Goal: Transaction & Acquisition: Download file/media

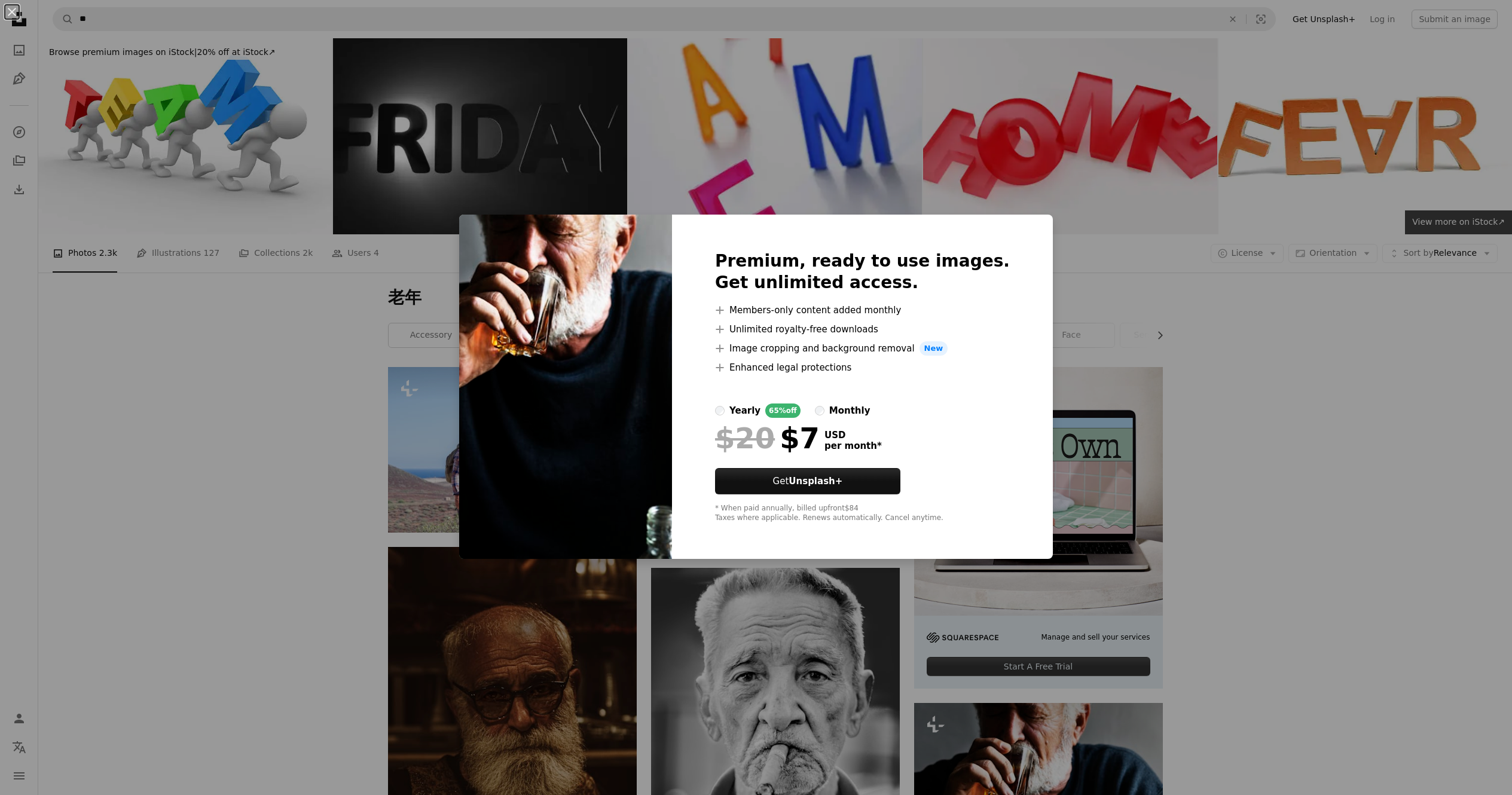
scroll to position [598, 0]
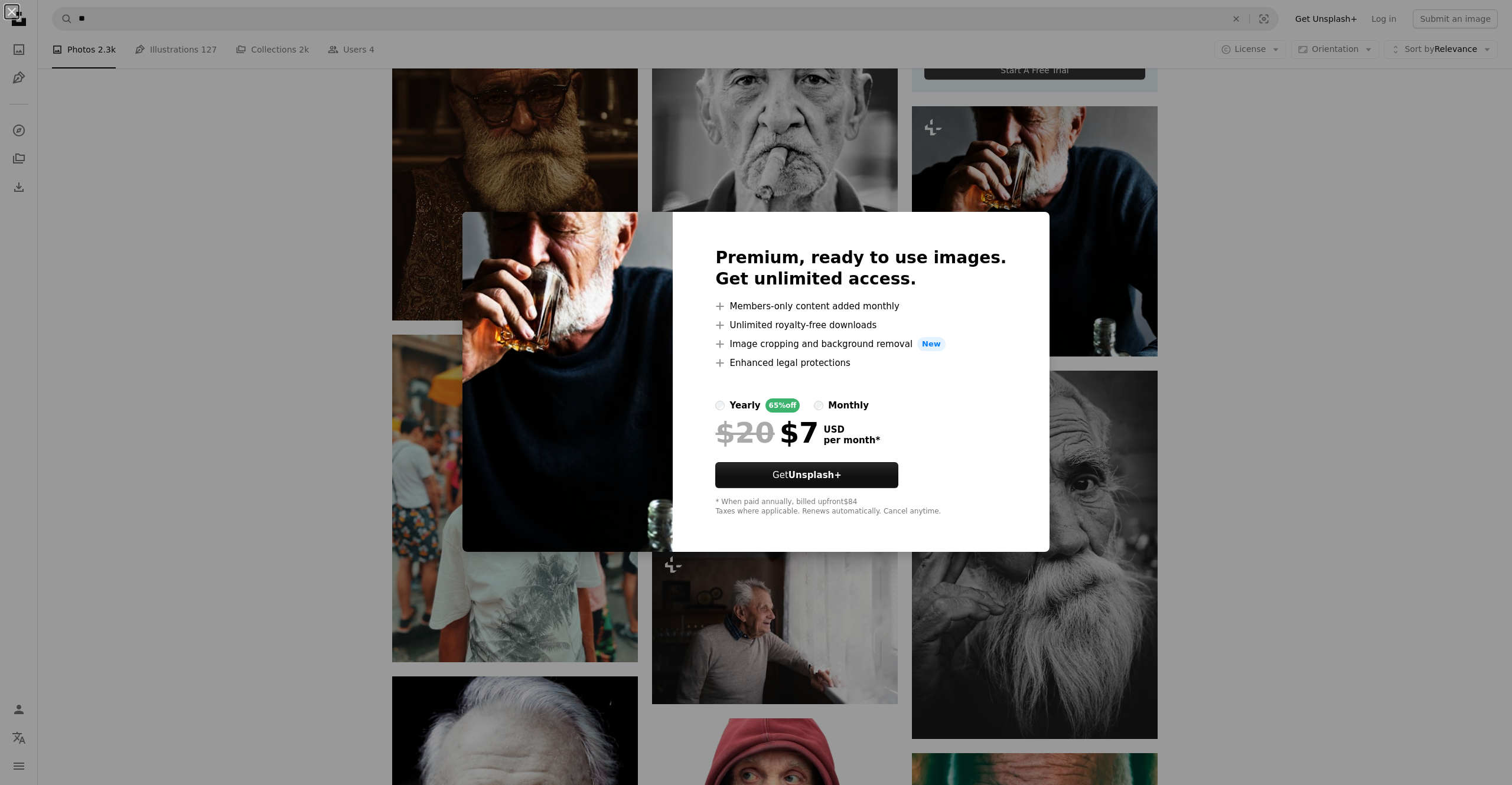
click at [1340, 248] on div "An X shape Premium, ready to use images. Get unlimited access. A plus sign Memb…" at bounding box center [756, 392] width 1512 height 785
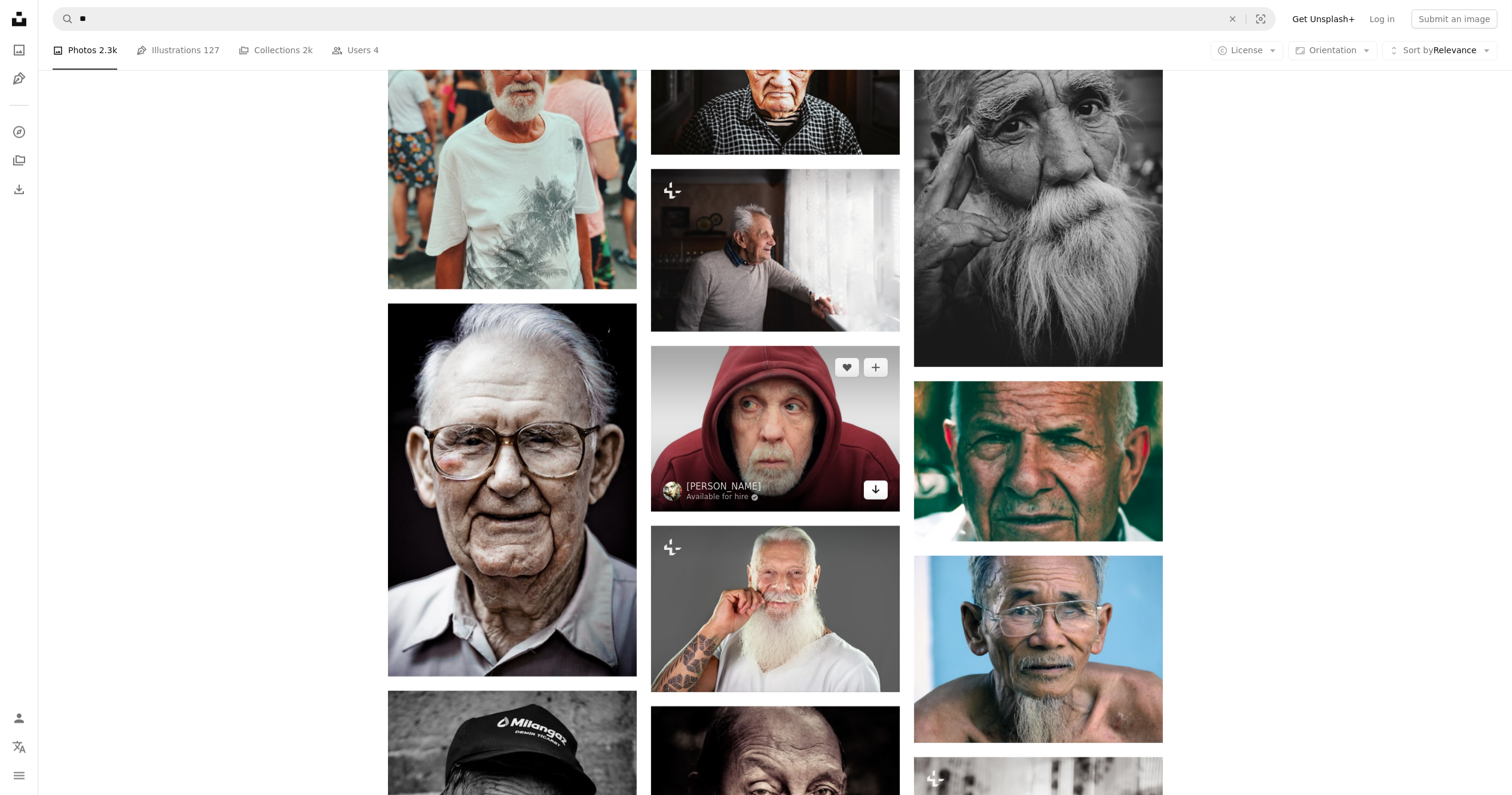
scroll to position [1076, 0]
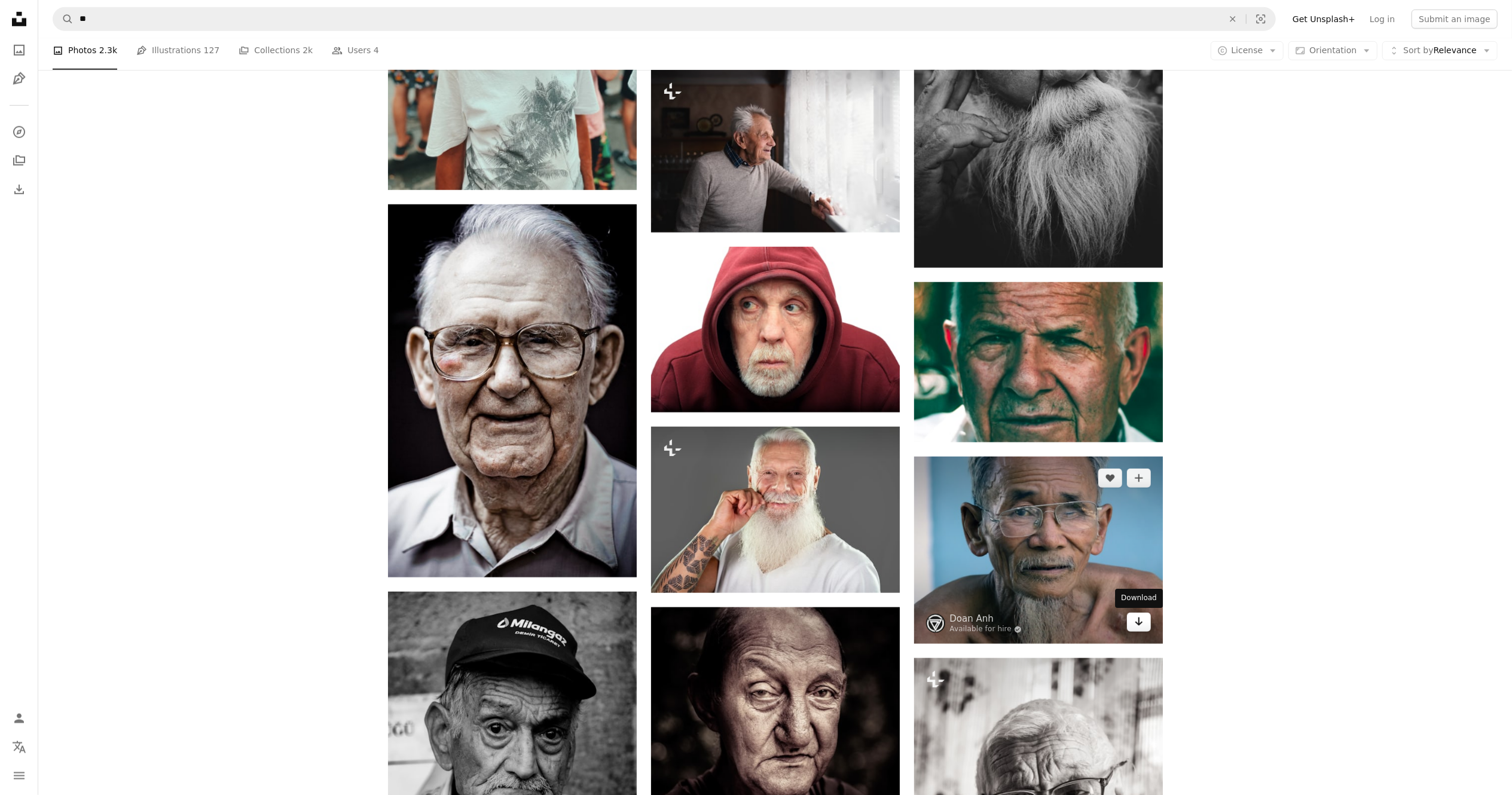
click at [1134, 618] on icon "Arrow pointing down" at bounding box center [1139, 621] width 10 height 14
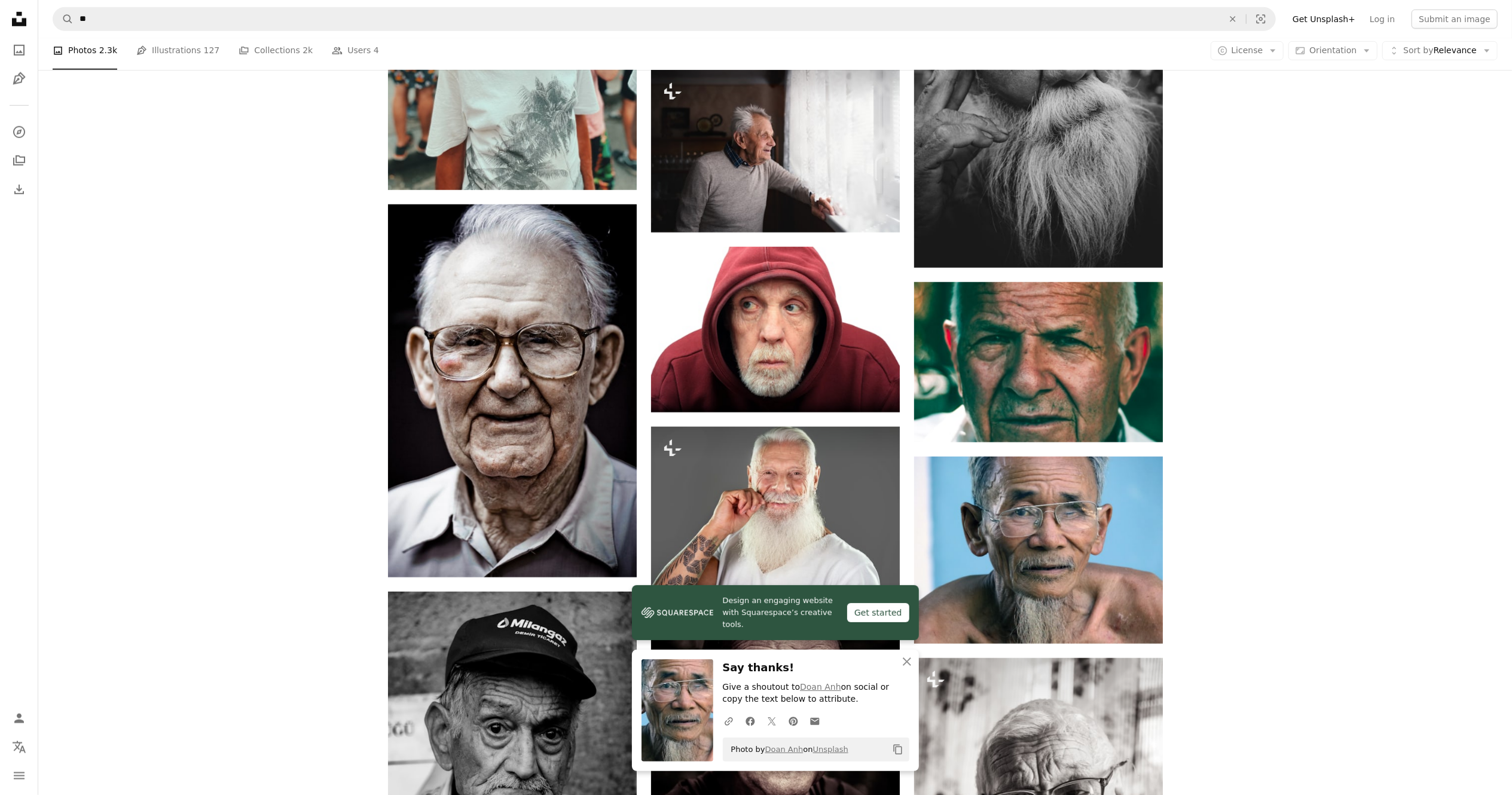
click at [263, 180] on div "Plus sign for Unsplash+ A heart A plus sign Getty Images For Unsplash+ A lock D…" at bounding box center [776, 334] width 1474 height 2087
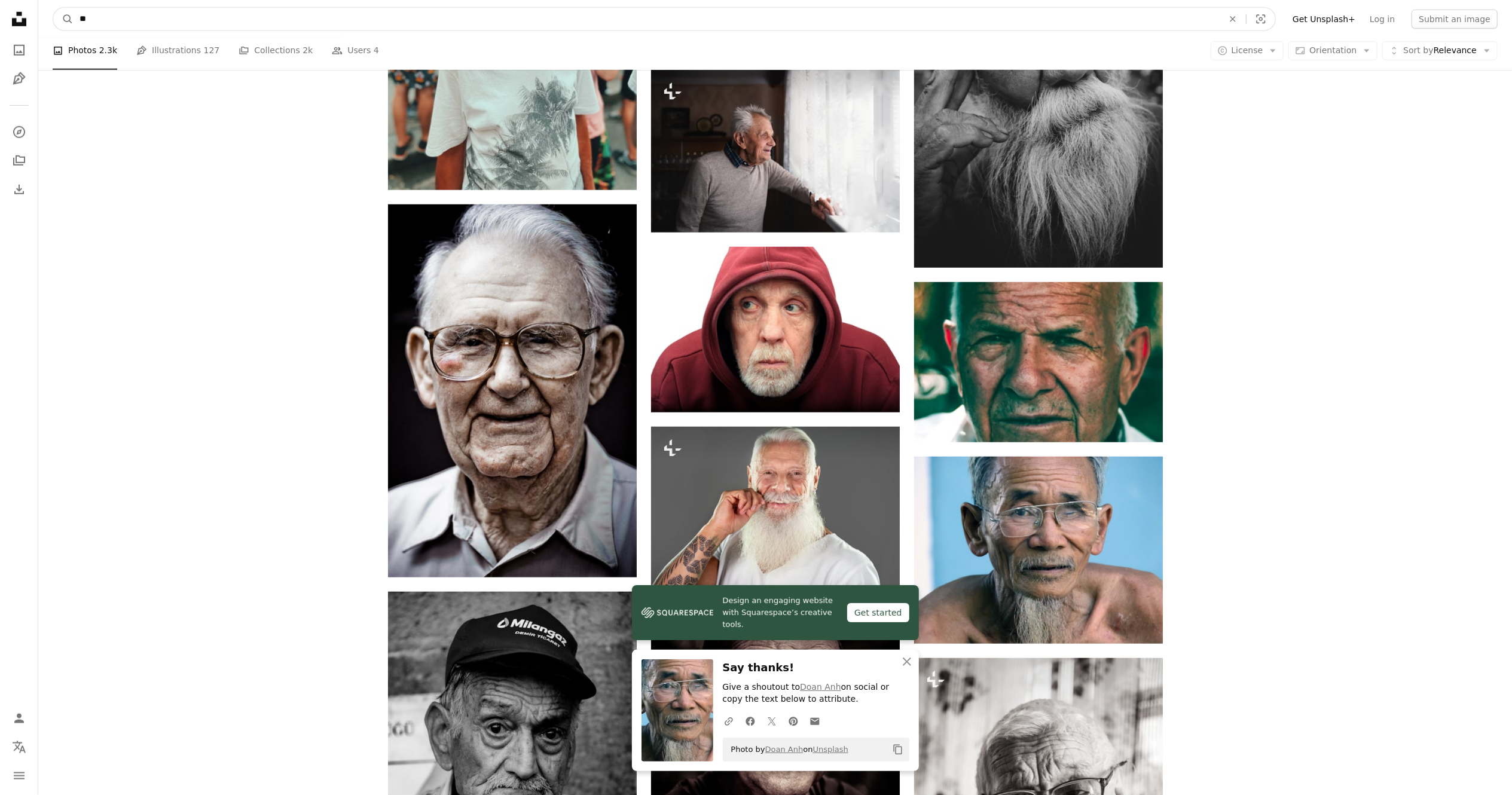
click at [369, 19] on input "**" at bounding box center [646, 19] width 1146 height 23
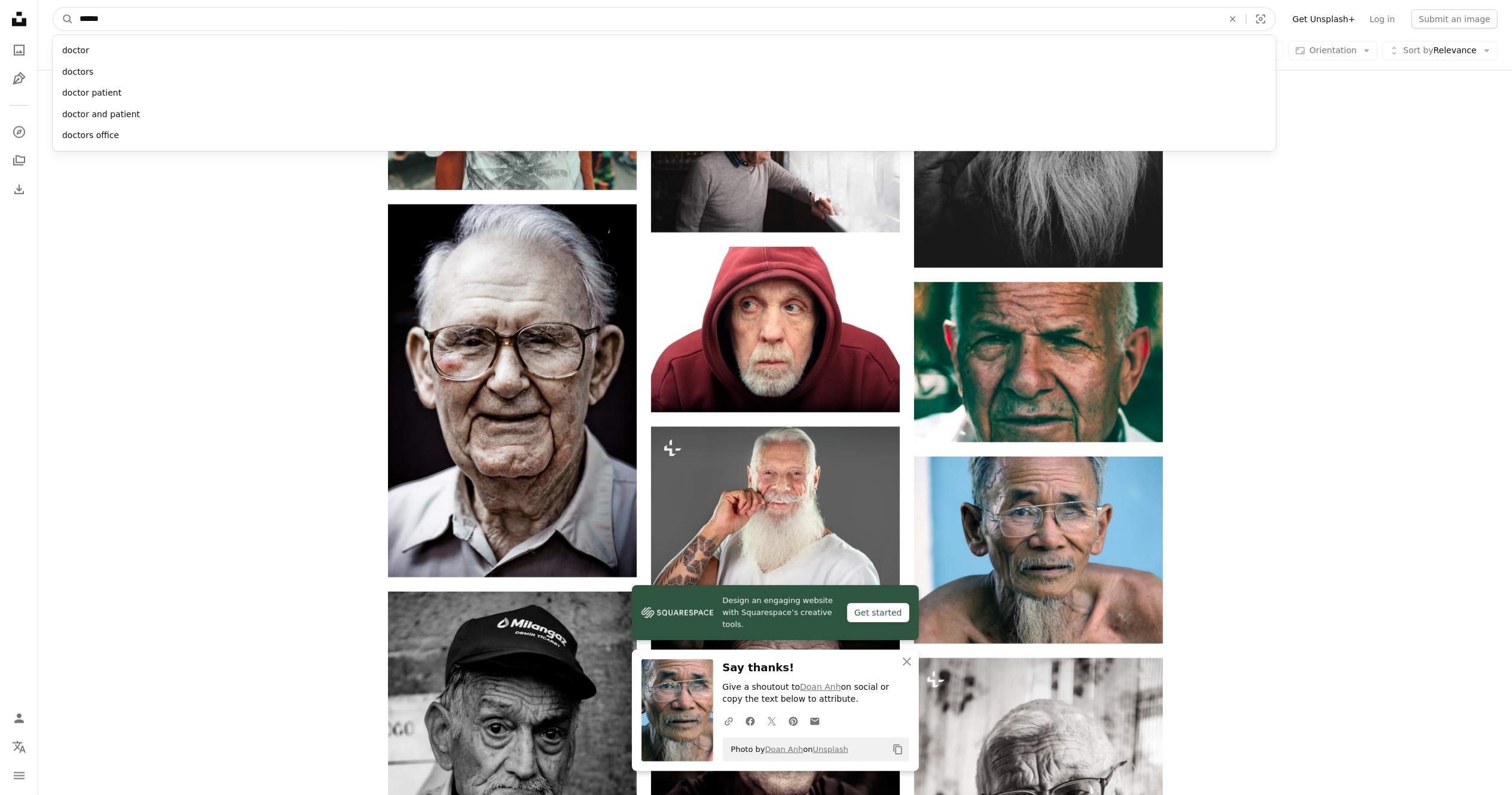
type input "******"
click at [53, 8] on button "A magnifying glass" at bounding box center [63, 19] width 20 height 23
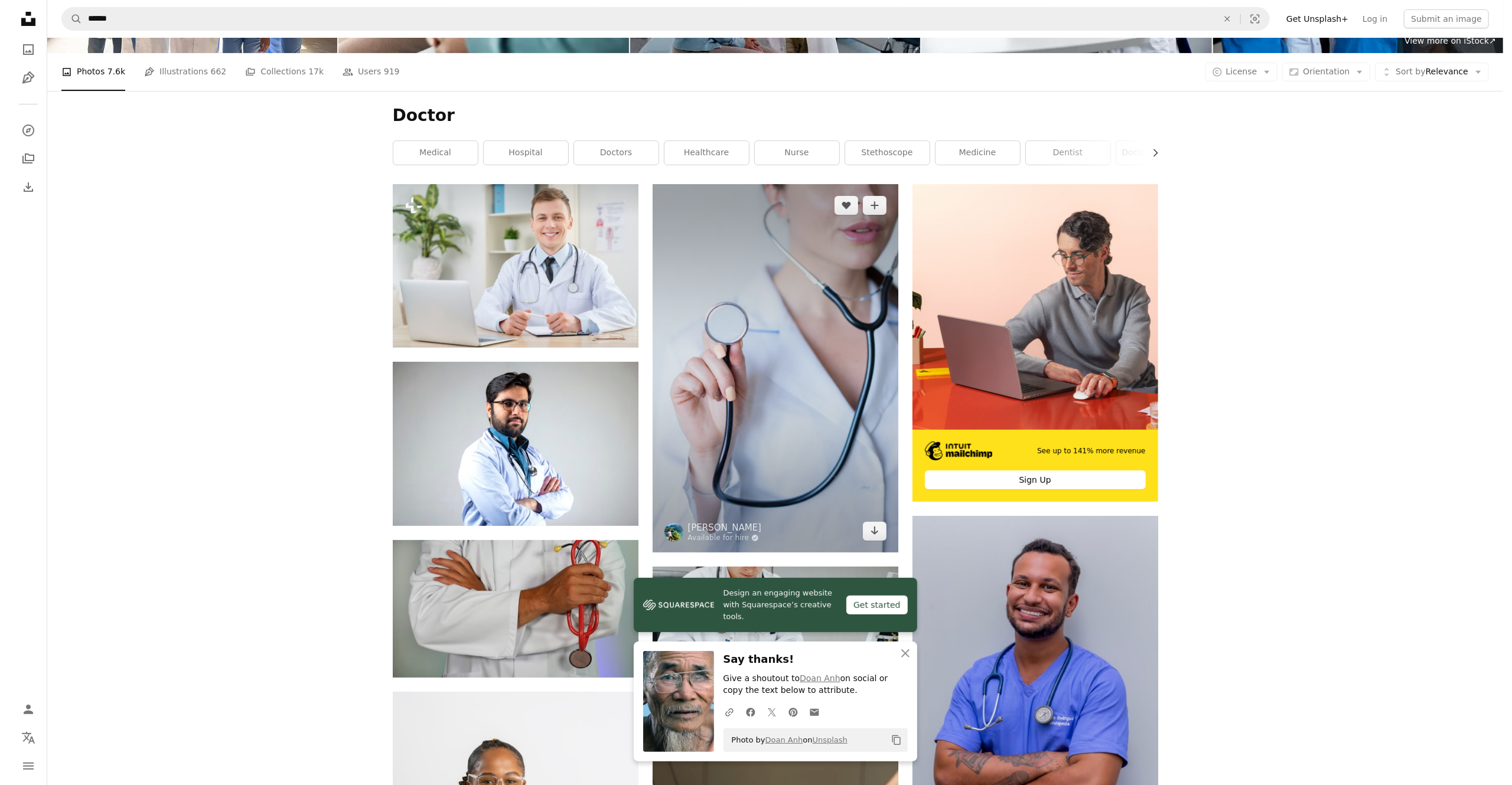
scroll to position [236, 0]
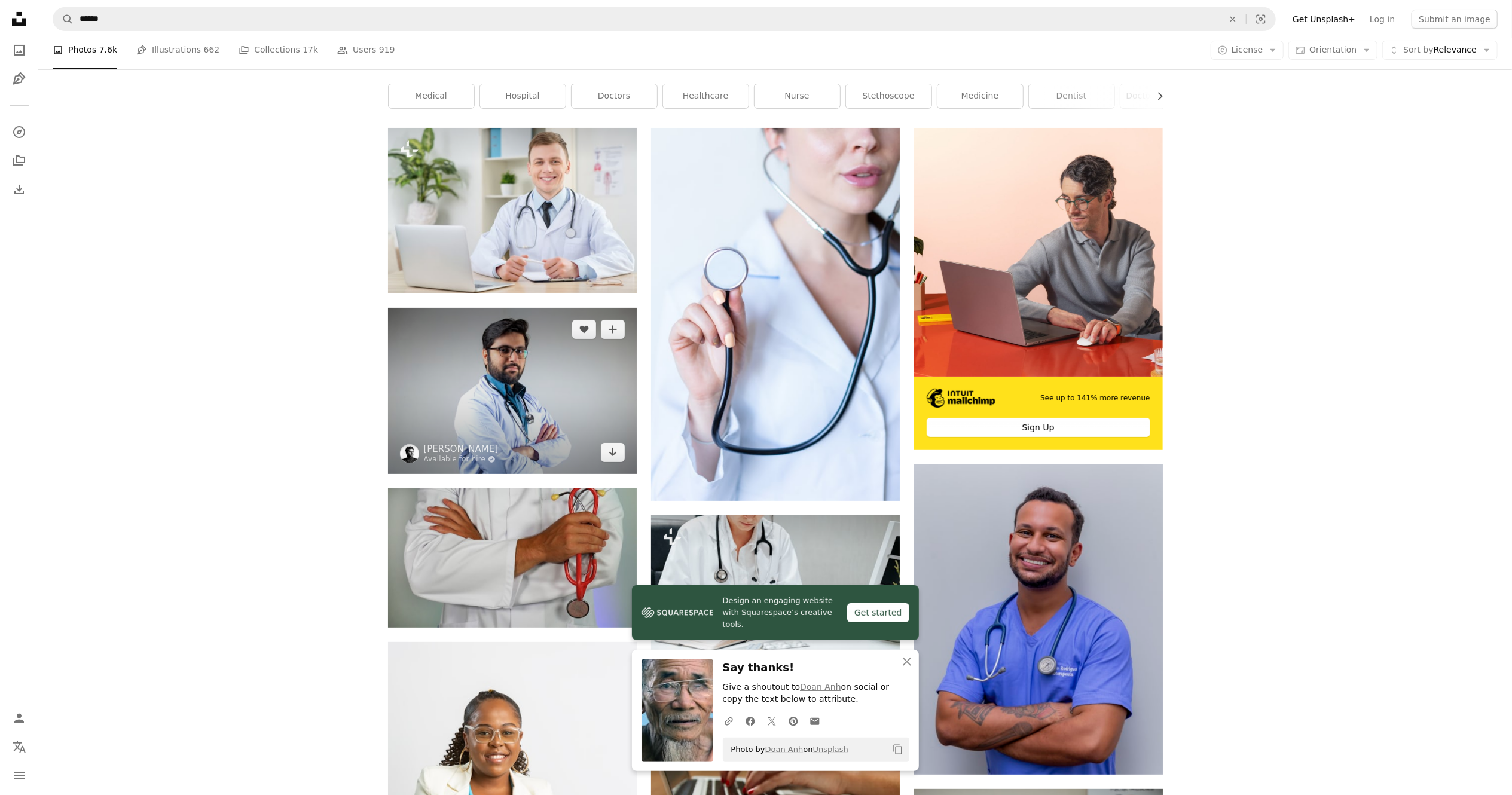
click at [555, 413] on img at bounding box center [512, 390] width 248 height 165
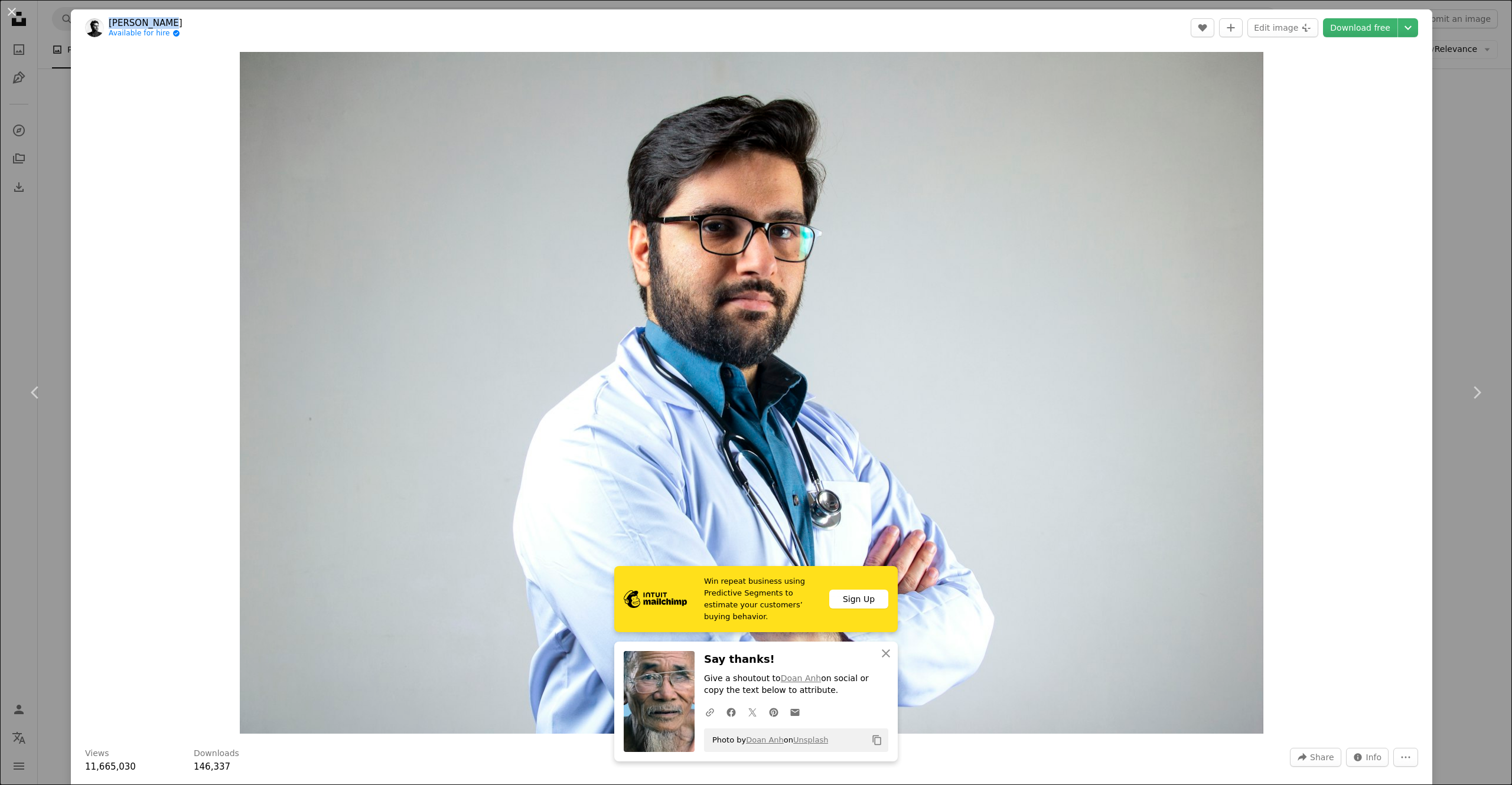
drag, startPoint x: 169, startPoint y: 22, endPoint x: 112, endPoint y: 20, distance: 57.0
click at [112, 20] on header "[PERSON_NAME] Available for hire A checkmark inside of a circle A heart A plus …" at bounding box center [751, 28] width 1361 height 37
copy link "[PERSON_NAME]"
click at [1346, 24] on link "Download free" at bounding box center [1361, 28] width 75 height 19
